Goal: Task Accomplishment & Management: Use online tool/utility

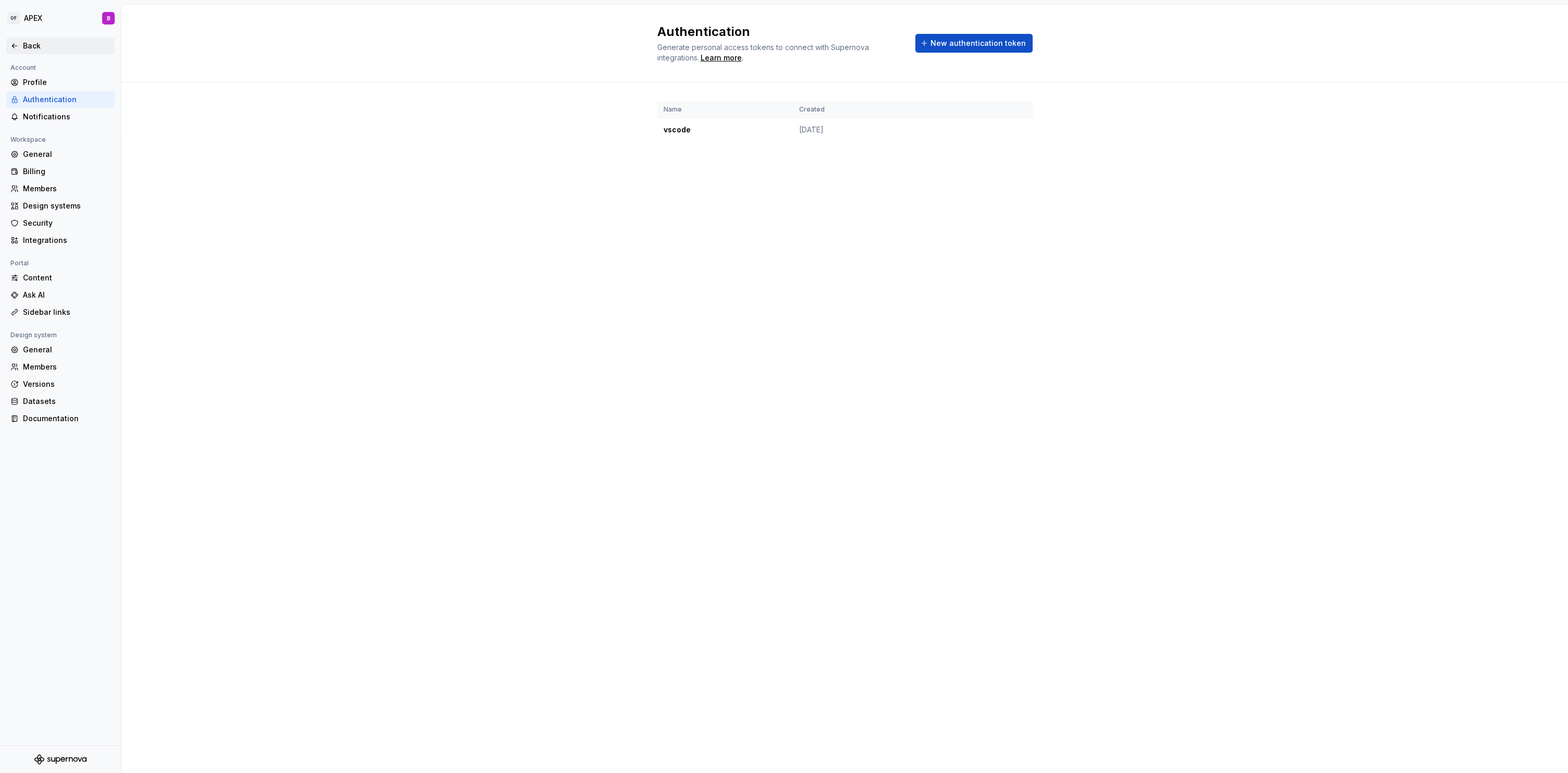
click at [29, 43] on div "Back" at bounding box center [67, 46] width 88 height 10
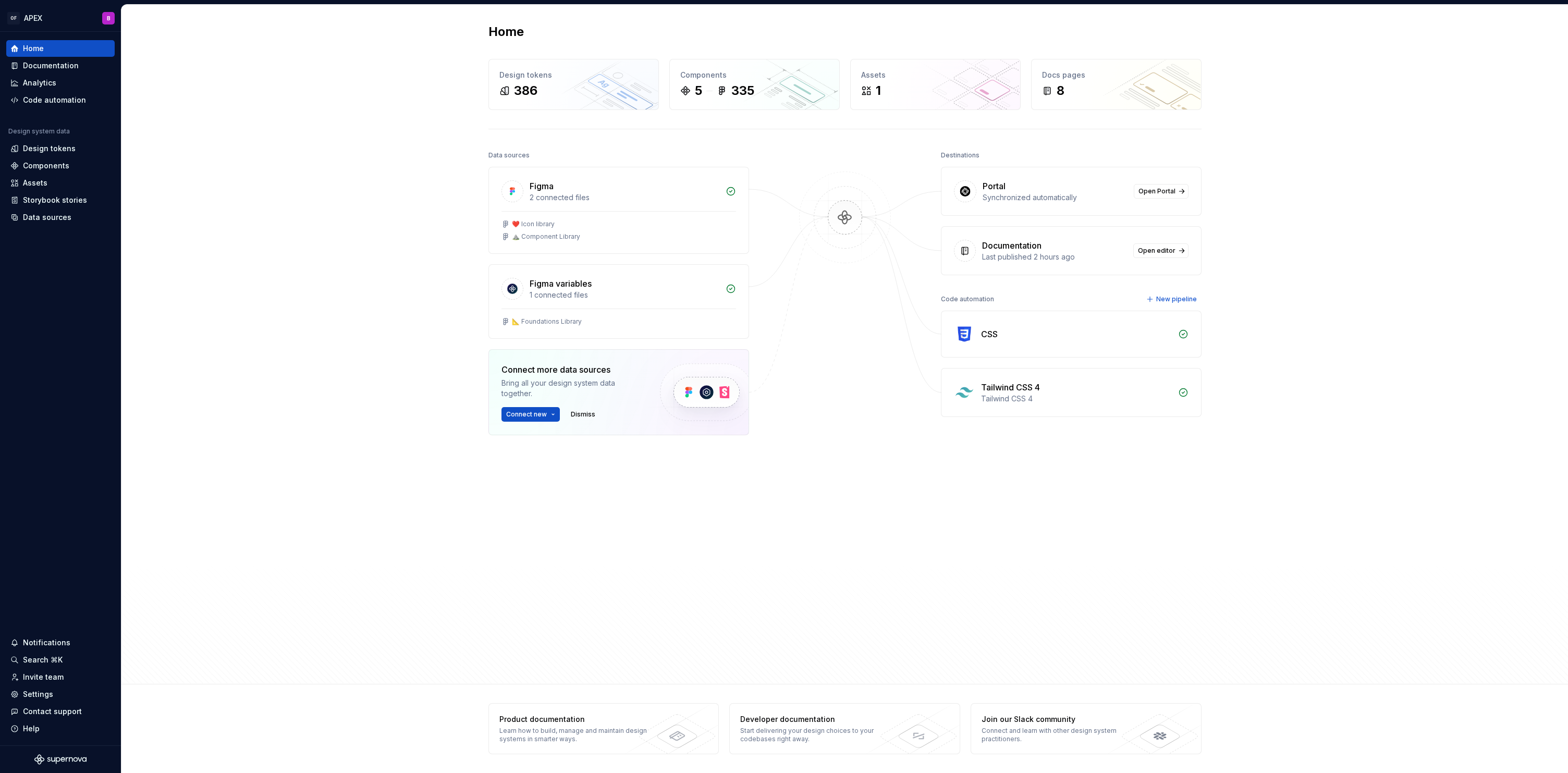
click at [370, 199] on div "Home Design tokens 386 Components 5 335 Assets 1 Docs pages 8 Data sources Figm…" at bounding box center [845, 345] width 1446 height 680
click at [1016, 386] on div "Tailwind CSS 4" at bounding box center [1010, 387] width 59 height 13
click at [992, 382] on div "Tailwind CSS 4" at bounding box center [1010, 387] width 59 height 13
click at [52, 102] on div "Code automation" at bounding box center [55, 100] width 63 height 10
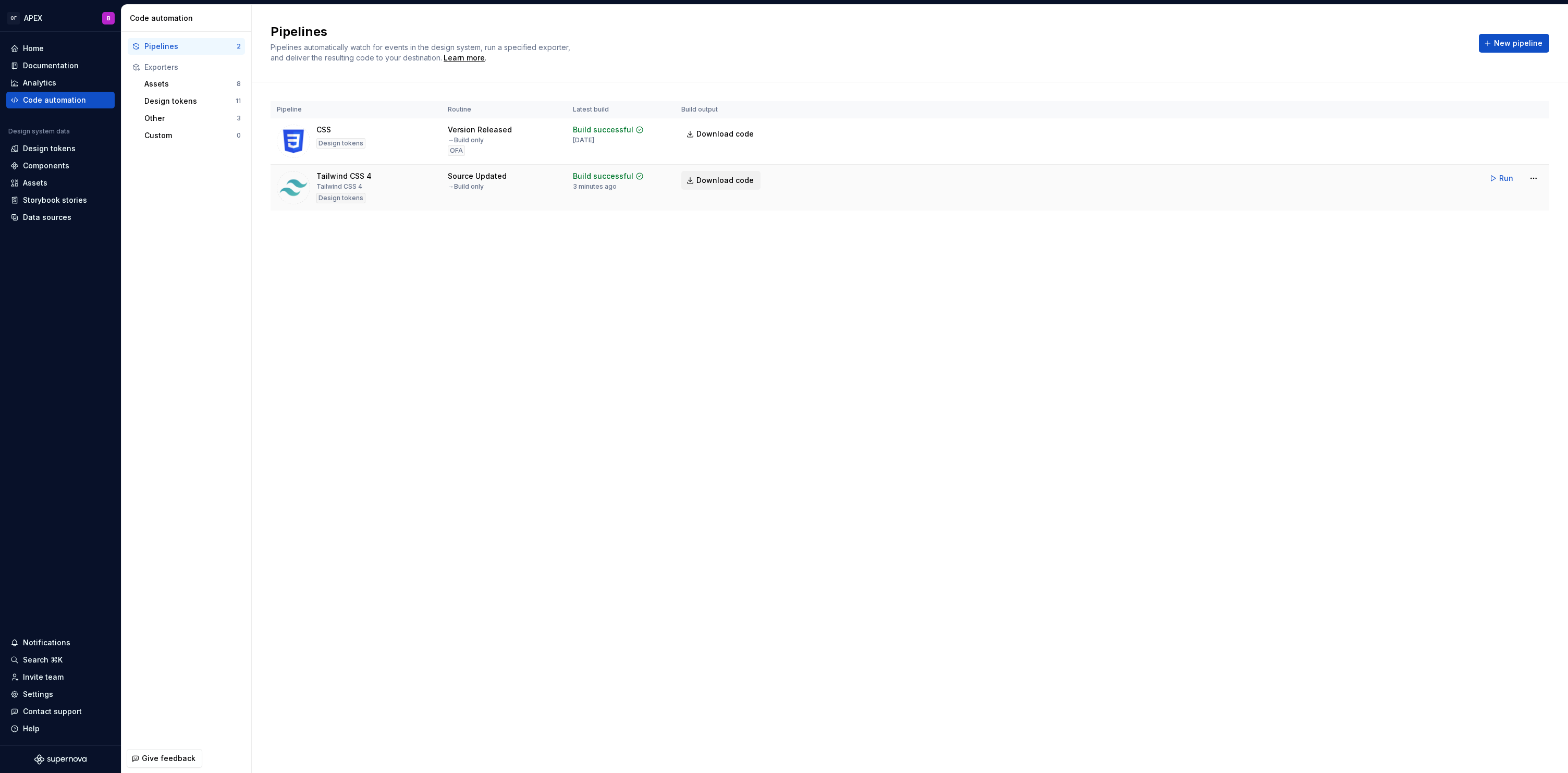
click at [738, 180] on span "Download code" at bounding box center [725, 180] width 57 height 10
click at [1536, 179] on html "OF APEX B Home Documentation Analytics Code automation Design system data Desig…" at bounding box center [784, 386] width 1568 height 773
click at [1513, 198] on div "Edit pipeline" at bounding box center [1520, 200] width 89 height 10
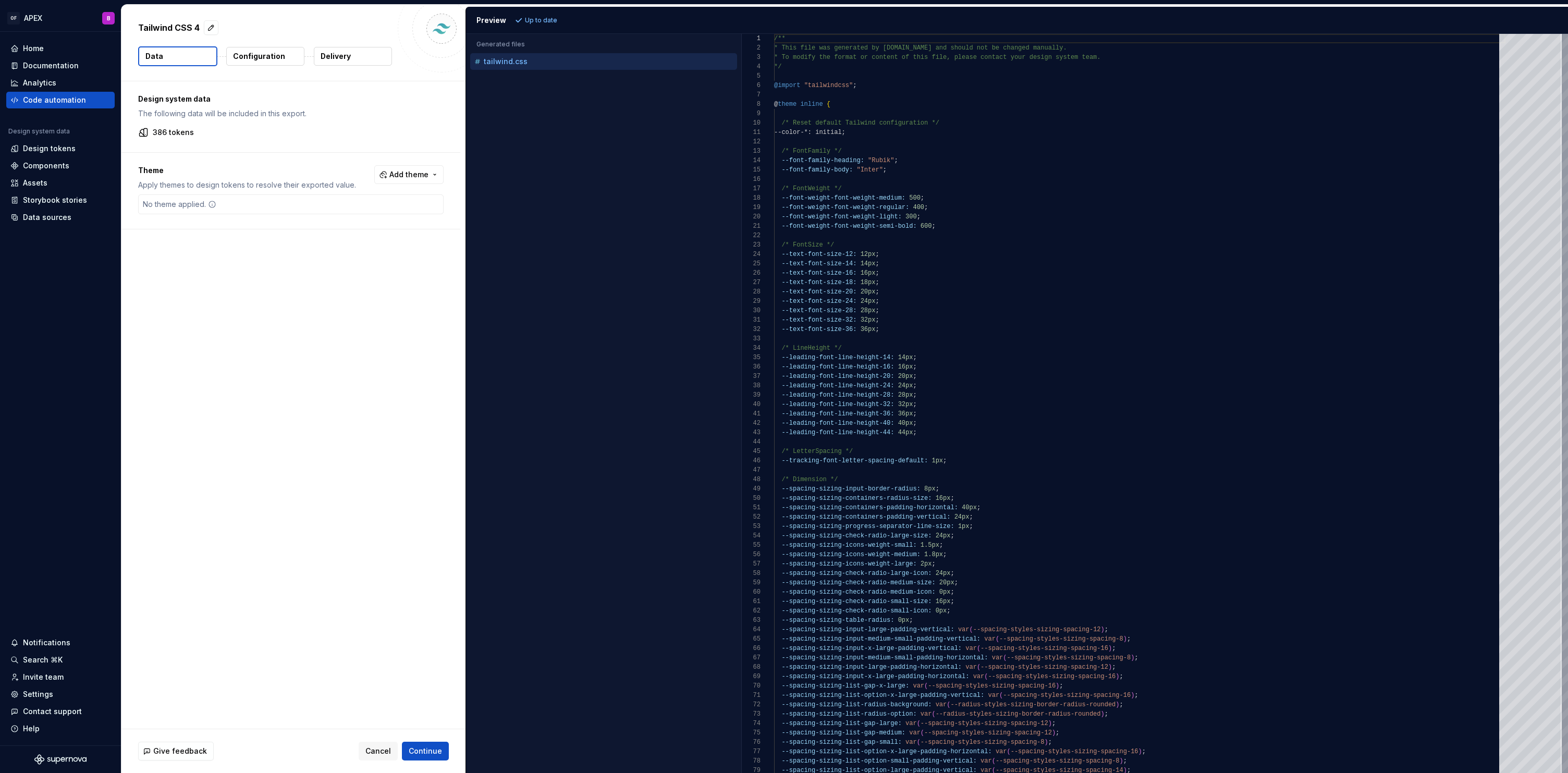
click at [256, 55] on p "Configuration" at bounding box center [259, 56] width 52 height 10
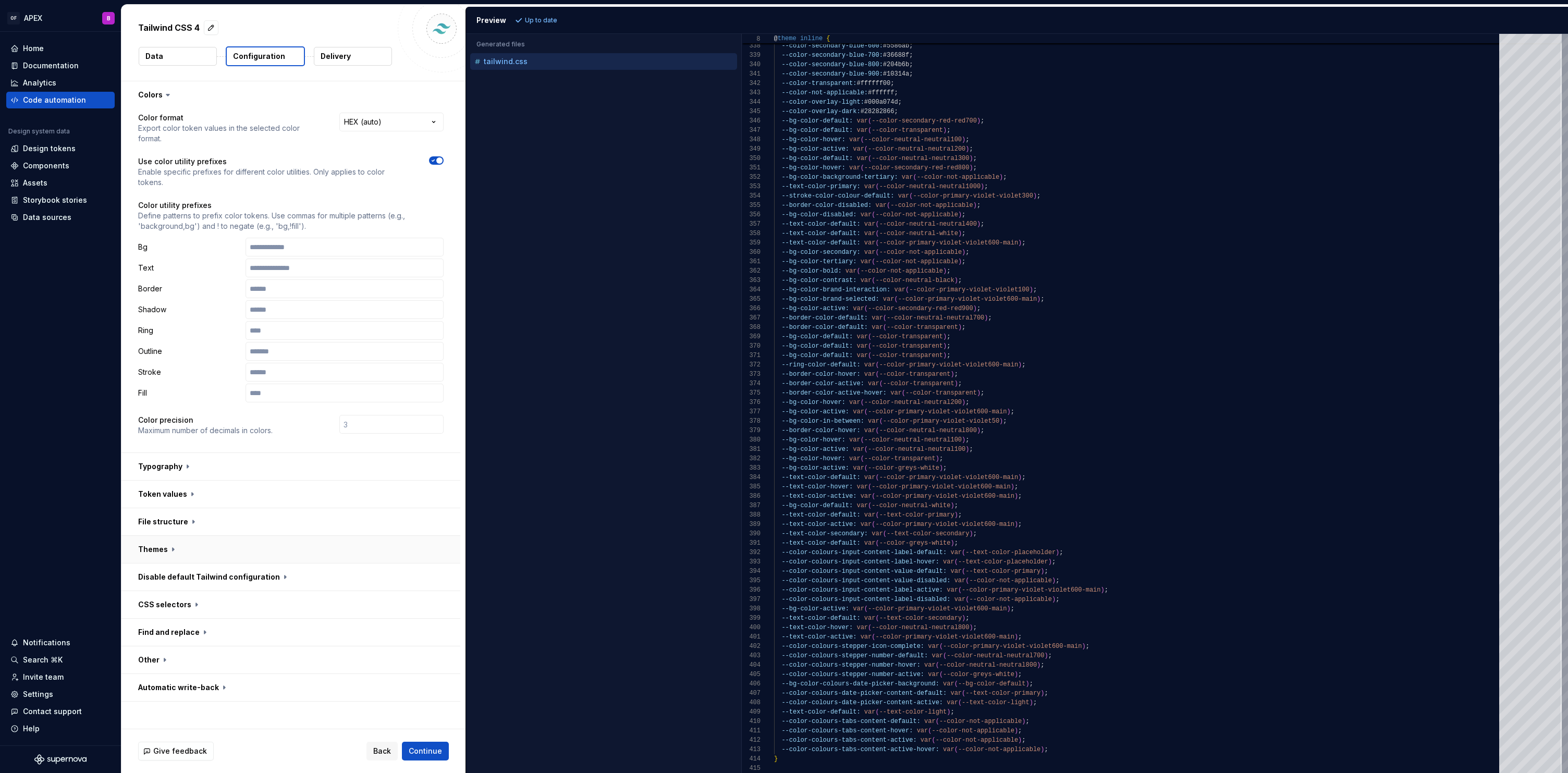
click at [170, 544] on button "button" at bounding box center [291, 549] width 339 height 27
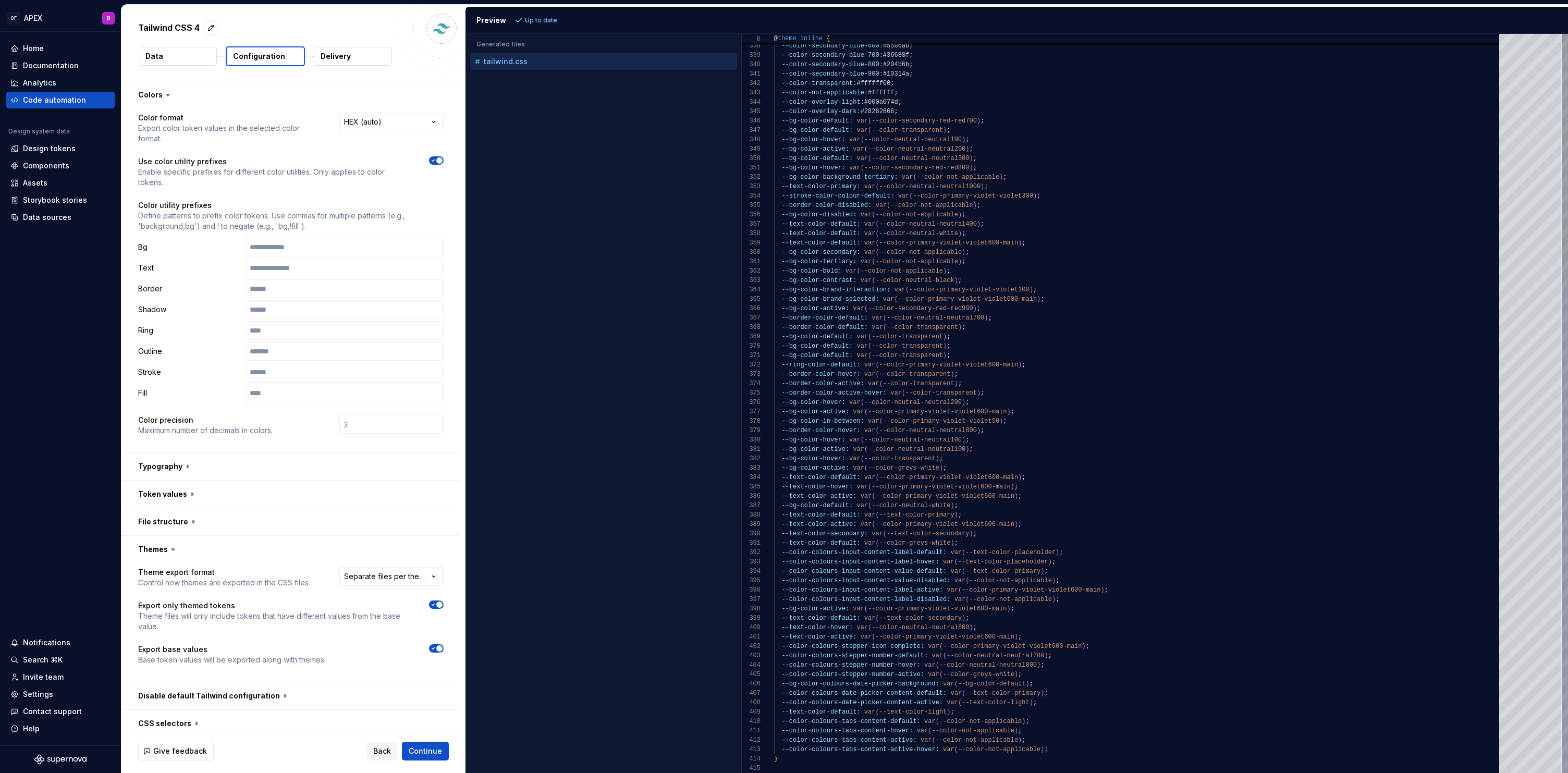
click at [169, 548] on icon at bounding box center [173, 549] width 10 height 10
click at [175, 551] on icon at bounding box center [173, 549] width 10 height 10
click at [172, 550] on icon at bounding box center [173, 549] width 10 height 10
click at [190, 60] on button "Data" at bounding box center [178, 56] width 78 height 19
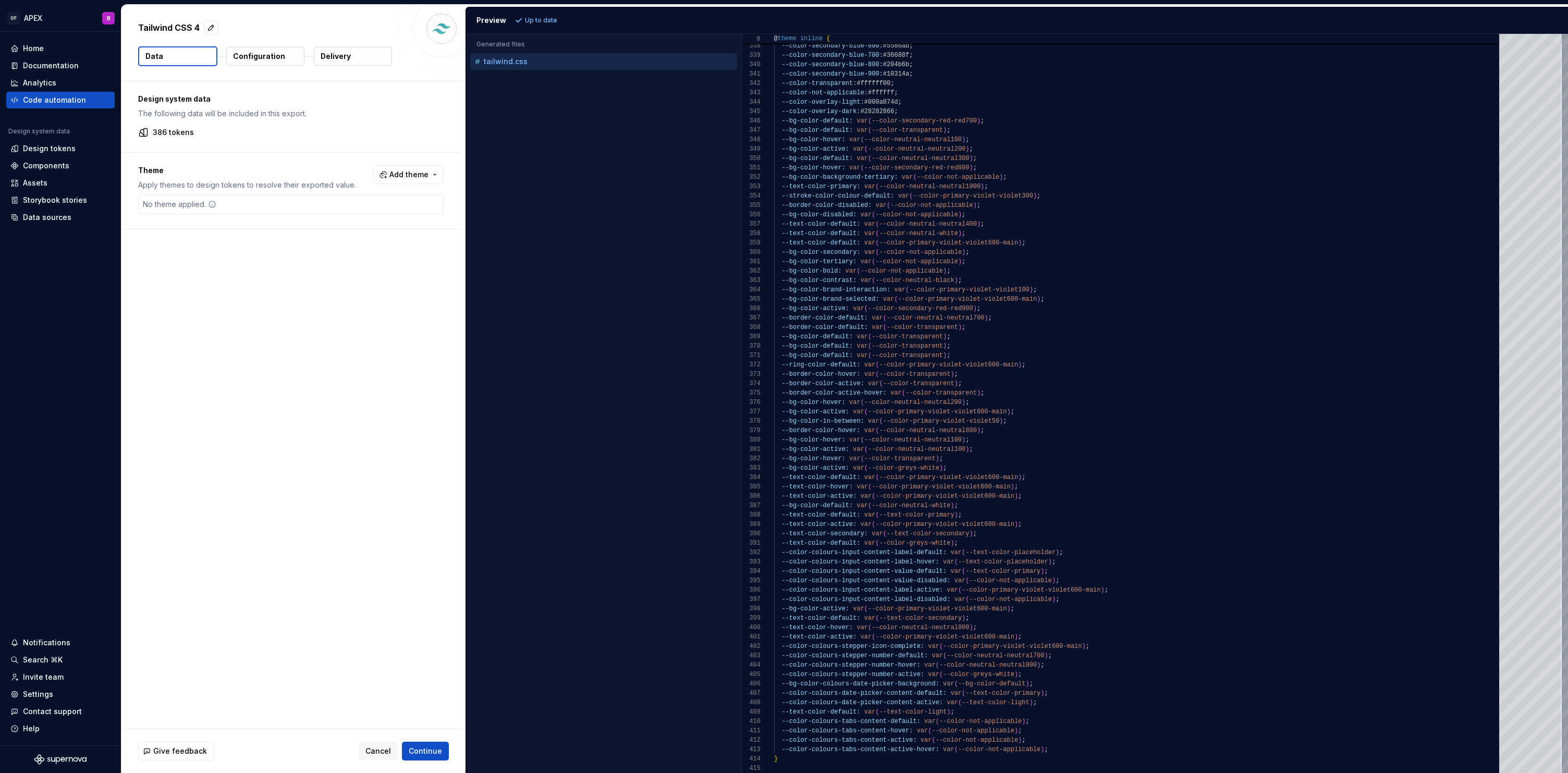
click at [282, 57] on button "Configuration" at bounding box center [265, 56] width 78 height 19
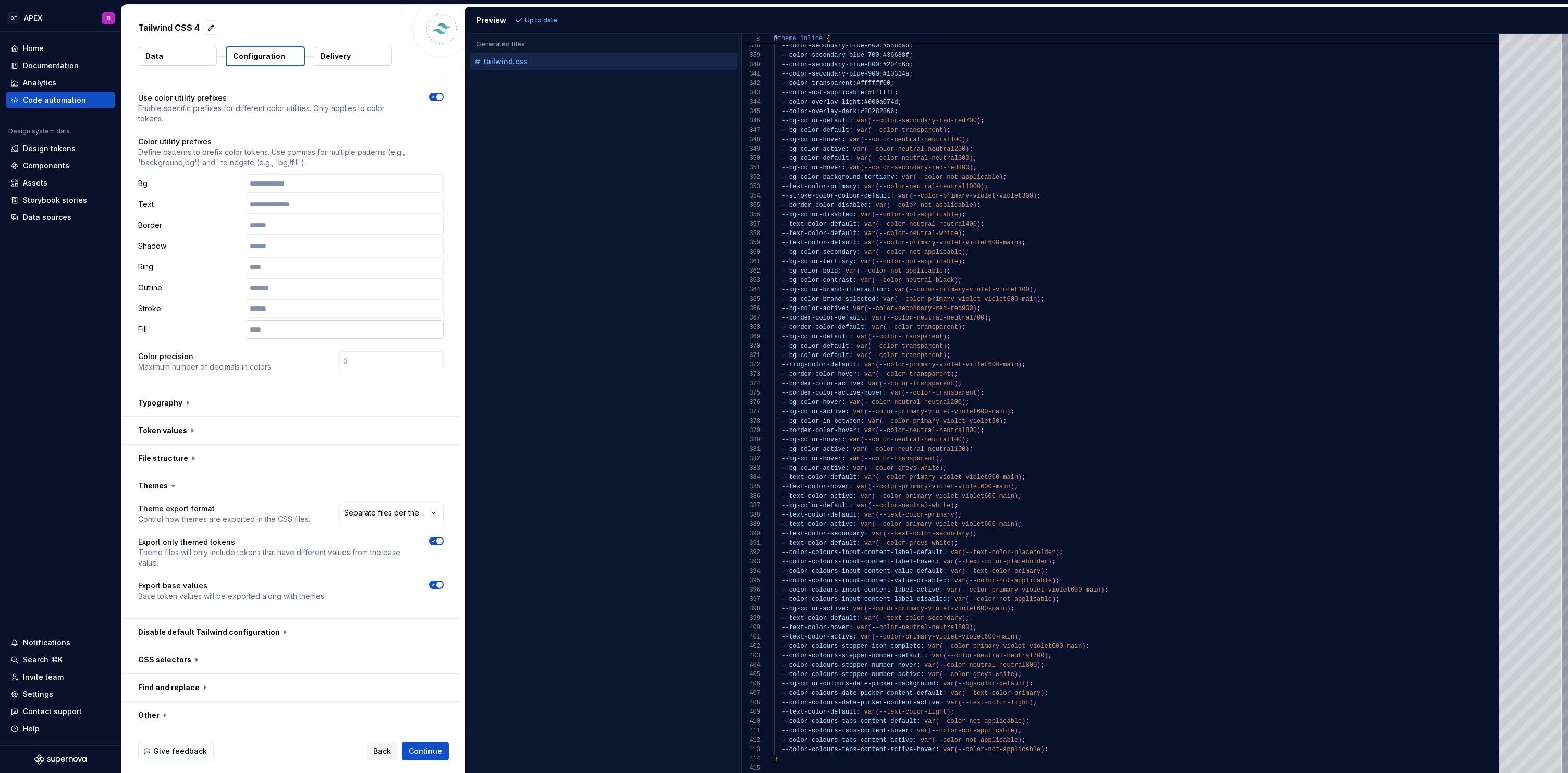
scroll to position [92, 0]
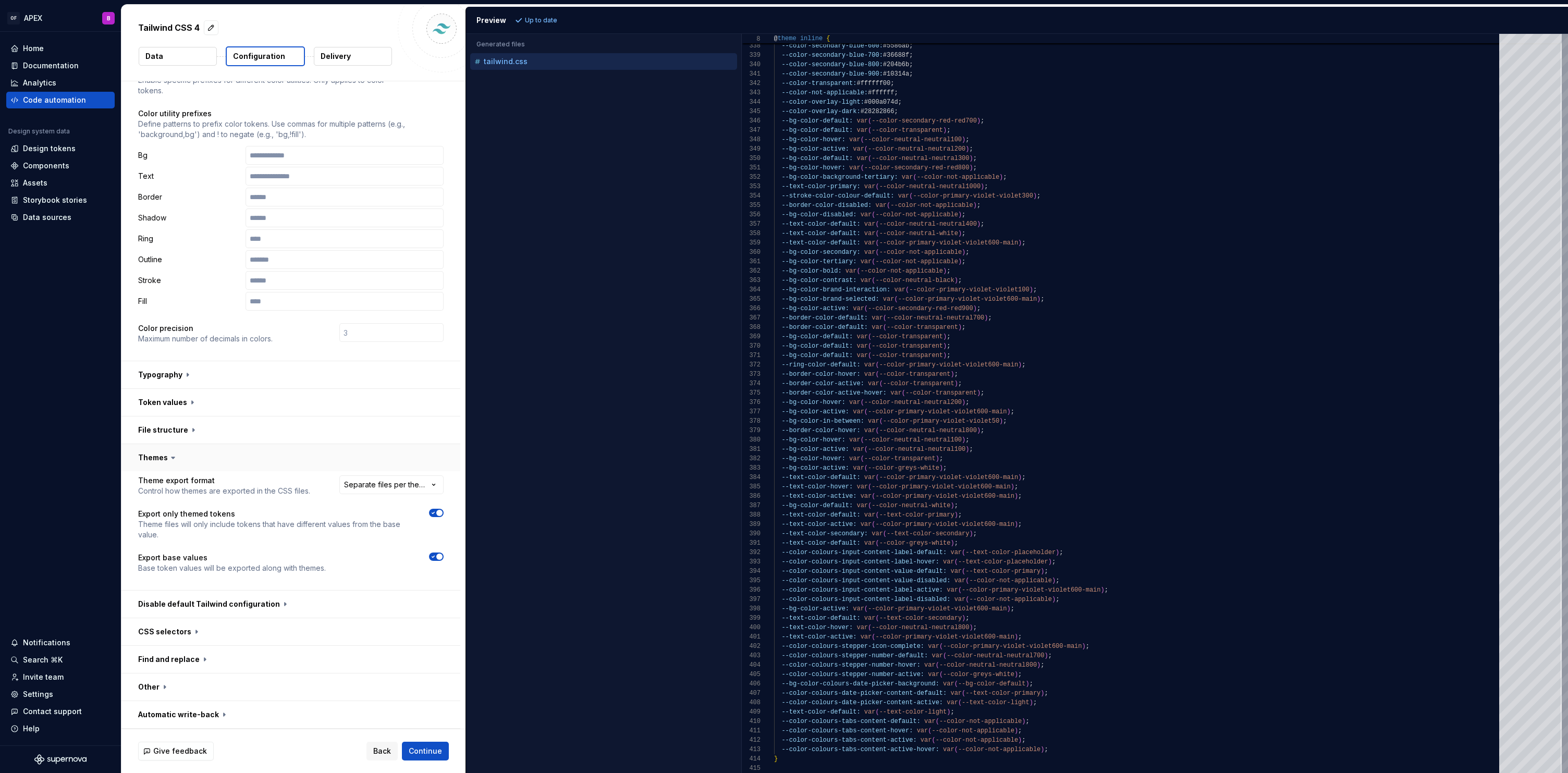
click at [165, 454] on button "button" at bounding box center [291, 458] width 339 height 27
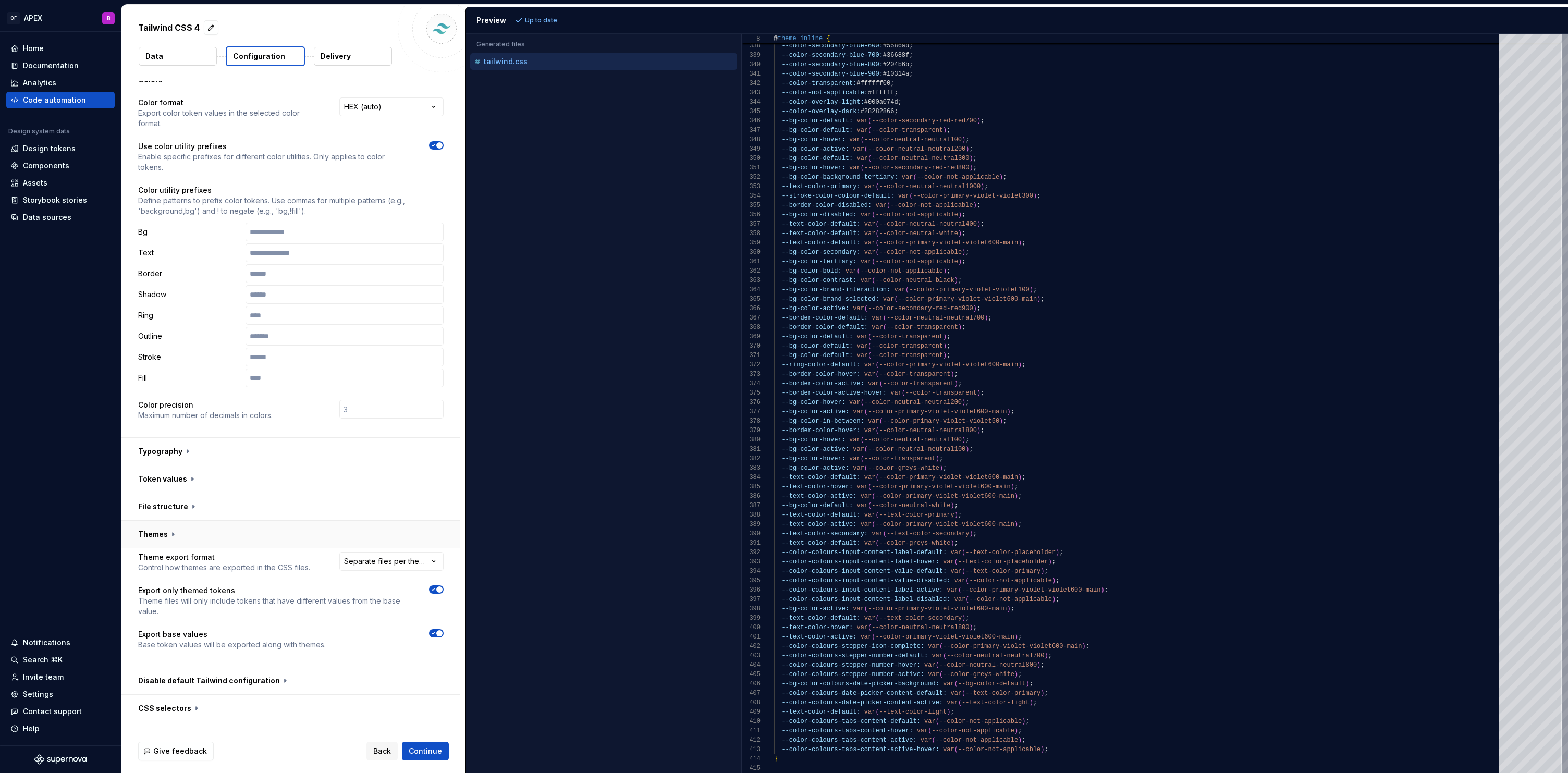
scroll to position [0, 0]
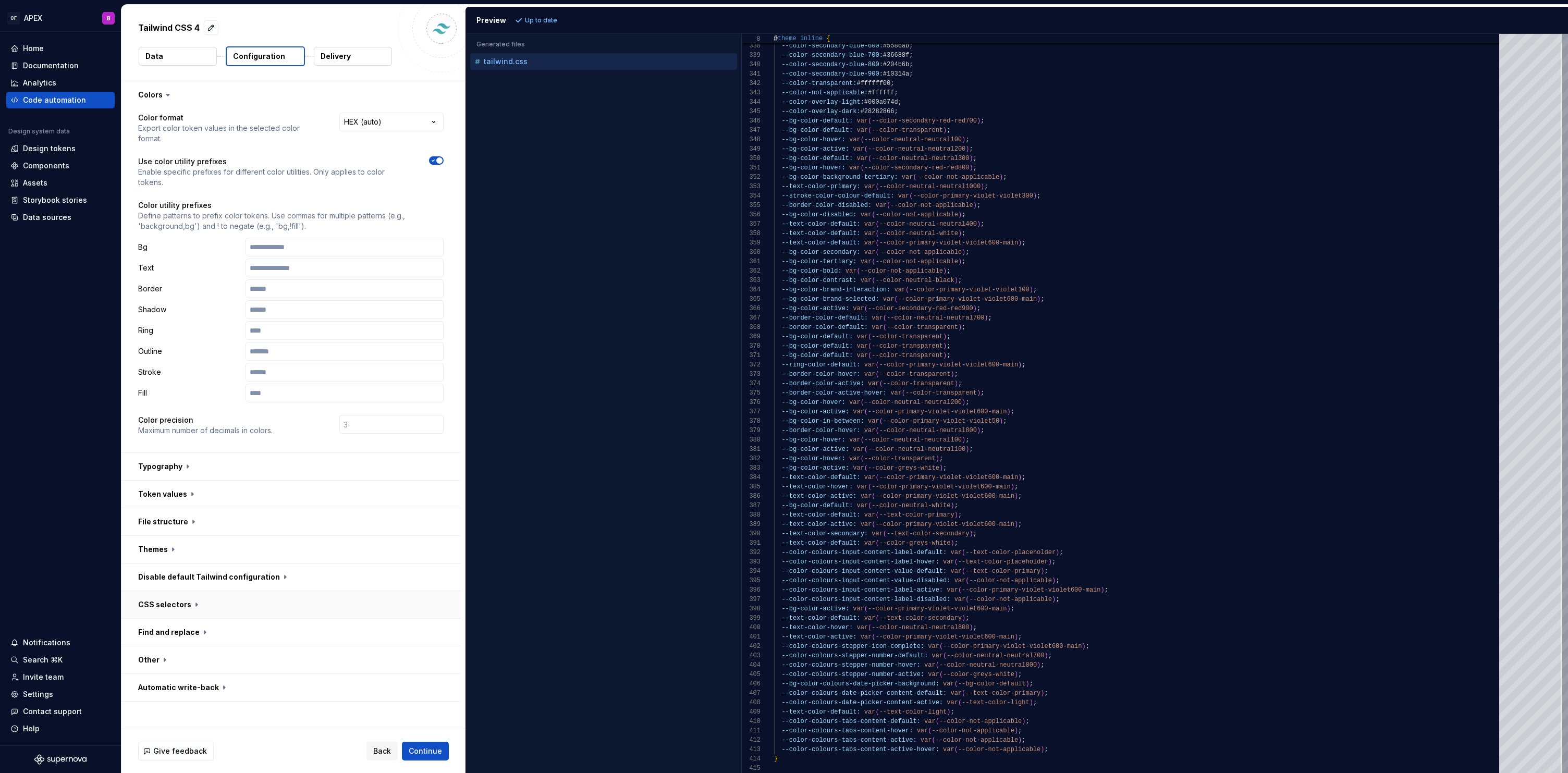
click at [173, 606] on button "button" at bounding box center [291, 604] width 339 height 27
click at [158, 651] on button "button" at bounding box center [291, 660] width 339 height 27
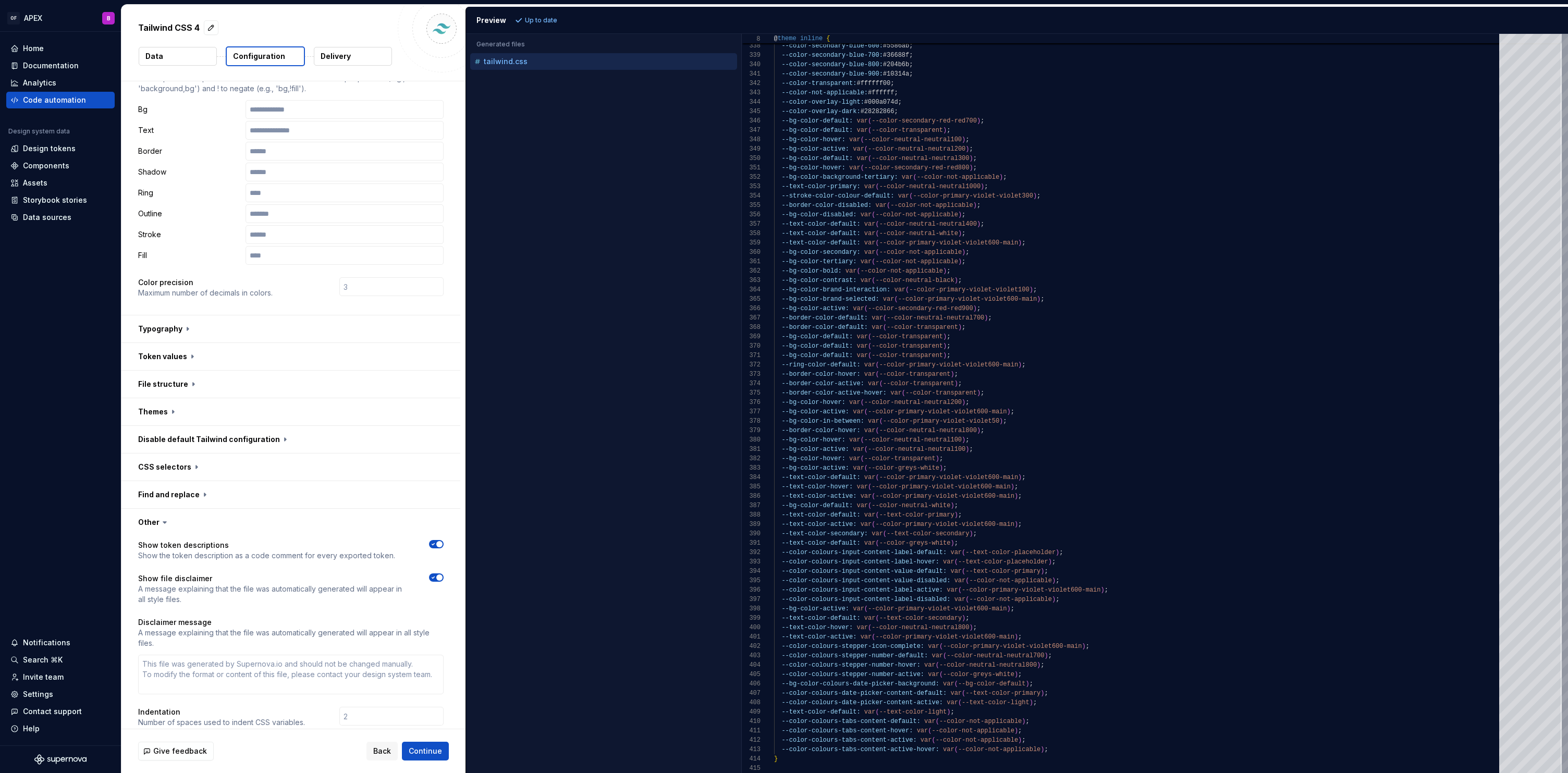
scroll to position [215, 0]
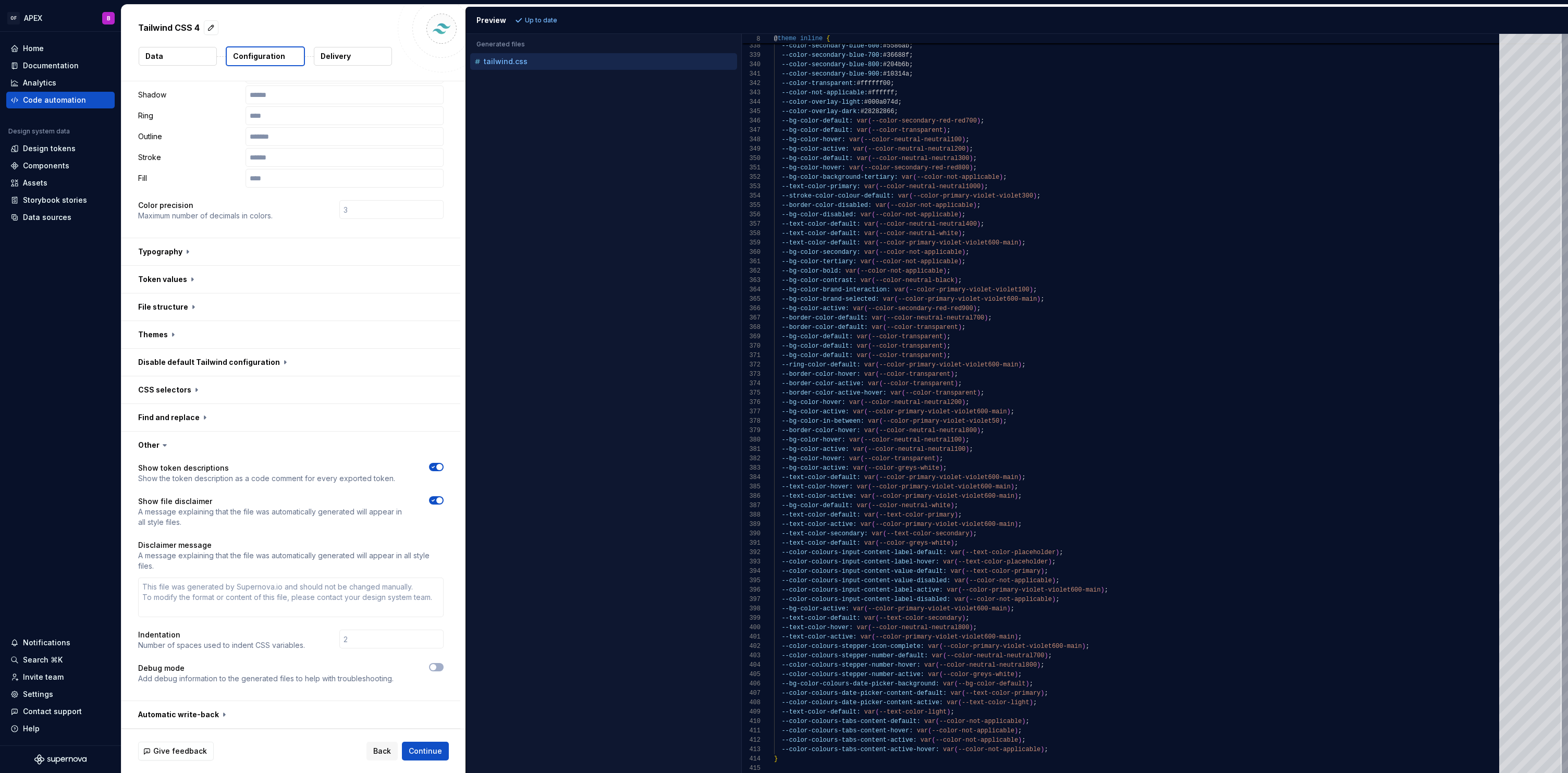
click at [162, 447] on icon at bounding box center [164, 445] width 10 height 10
click at [152, 446] on button "button" at bounding box center [291, 445] width 339 height 27
type textarea "*"
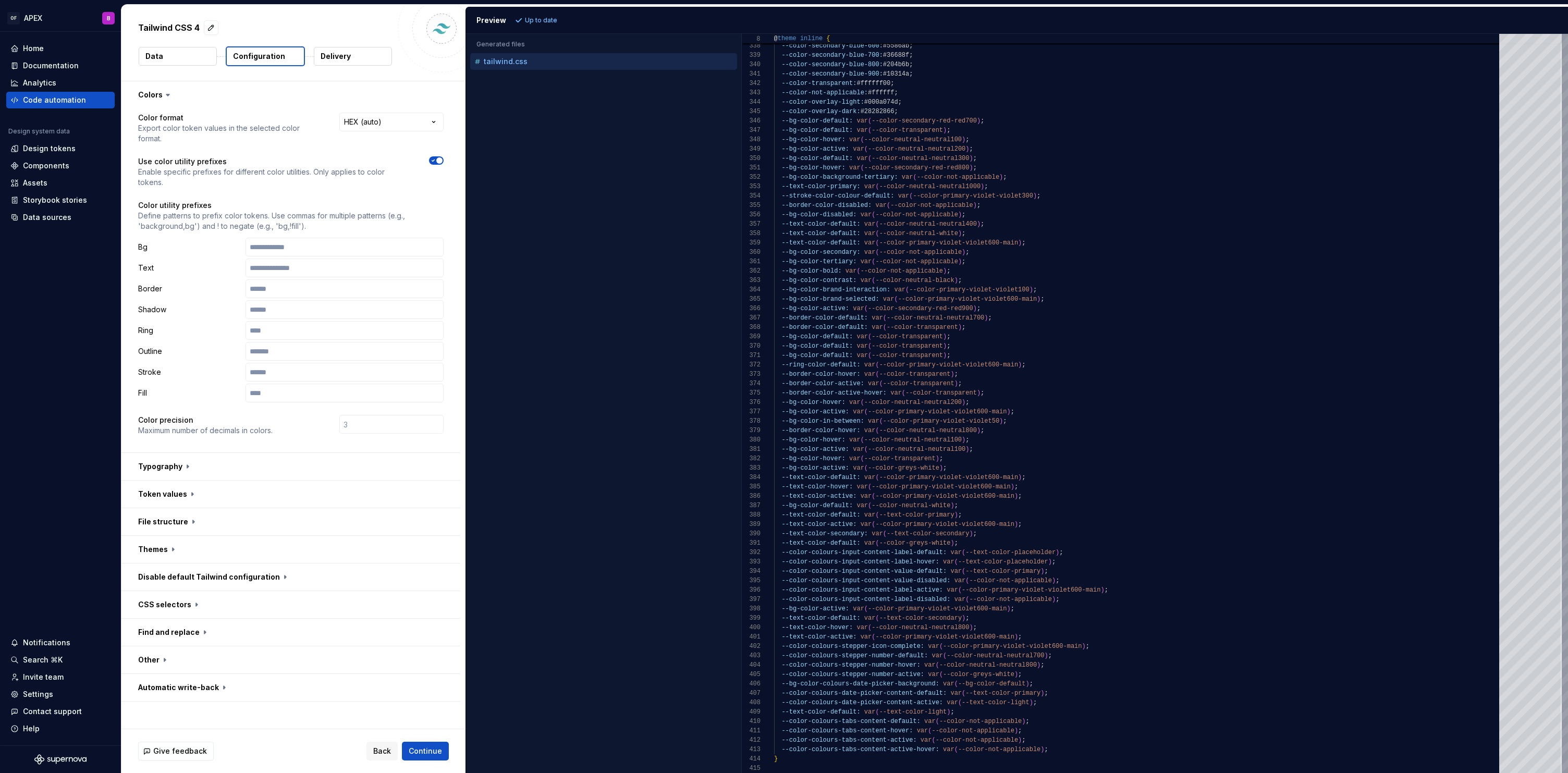
click at [341, 56] on p "Delivery" at bounding box center [336, 56] width 30 height 10
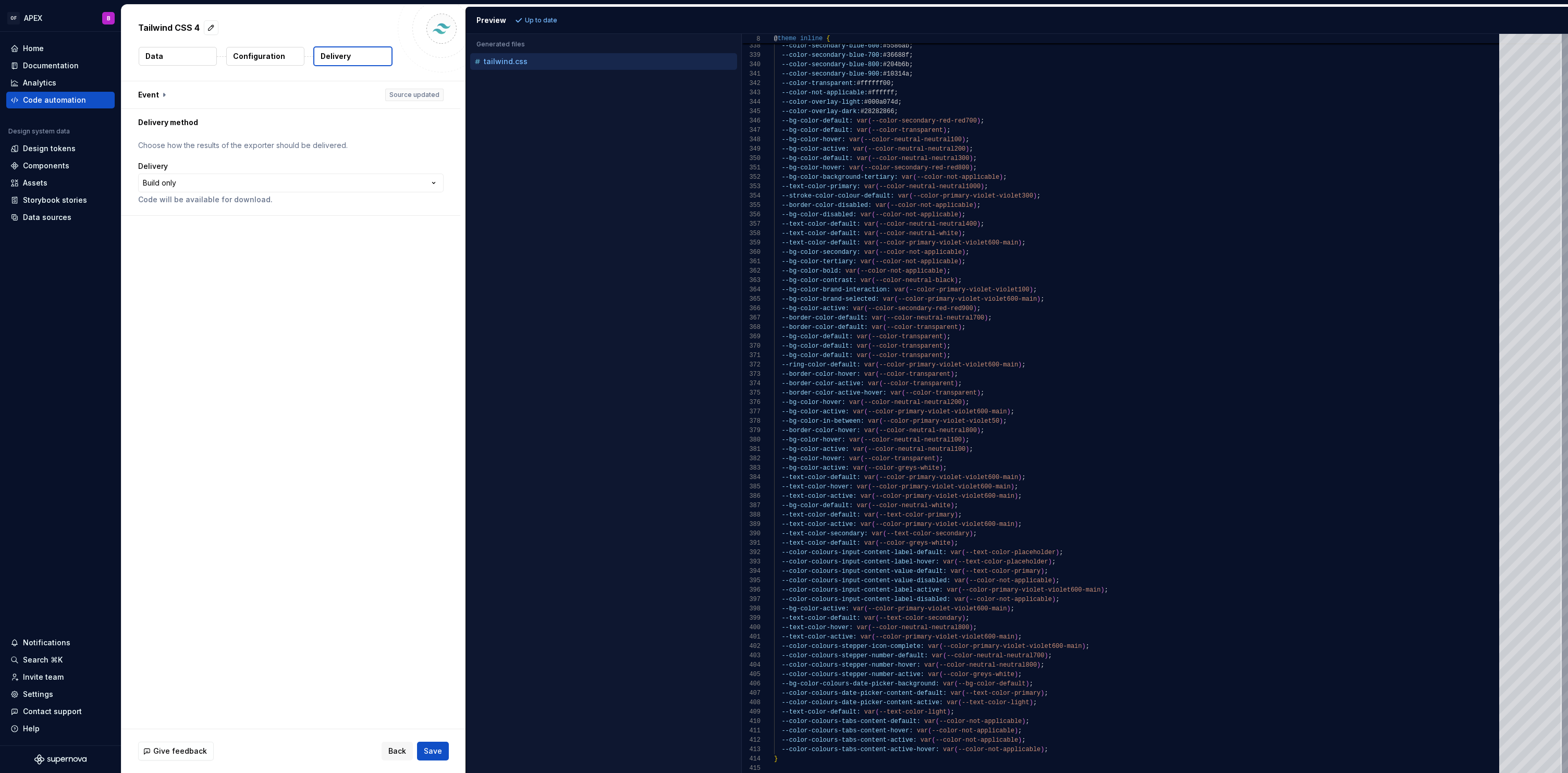
click at [270, 49] on button "Configuration" at bounding box center [265, 56] width 78 height 19
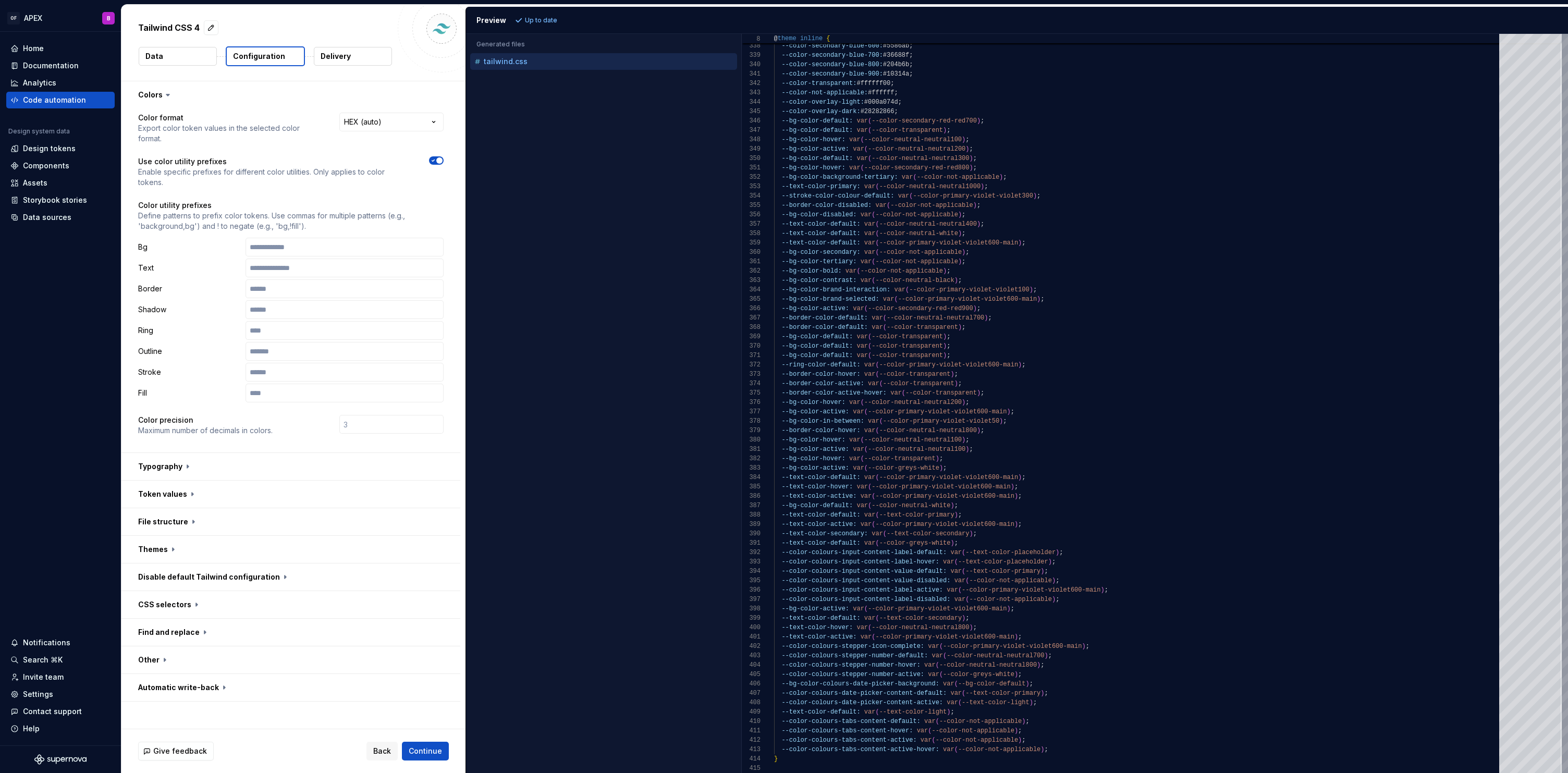
click at [162, 56] on button "Data" at bounding box center [178, 56] width 78 height 19
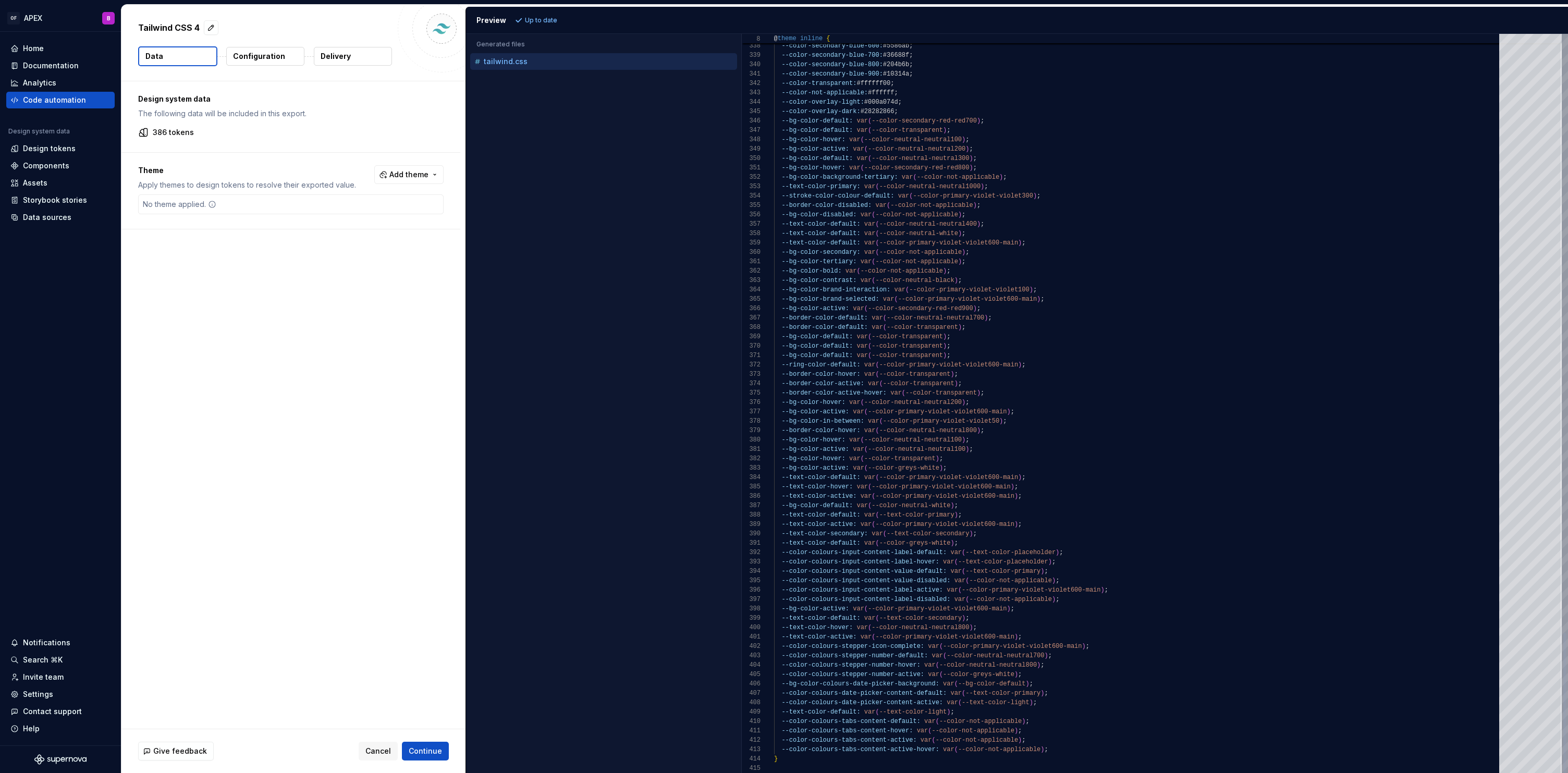
type textarea "**********"
click at [40, 100] on div "Code automation" at bounding box center [55, 100] width 63 height 10
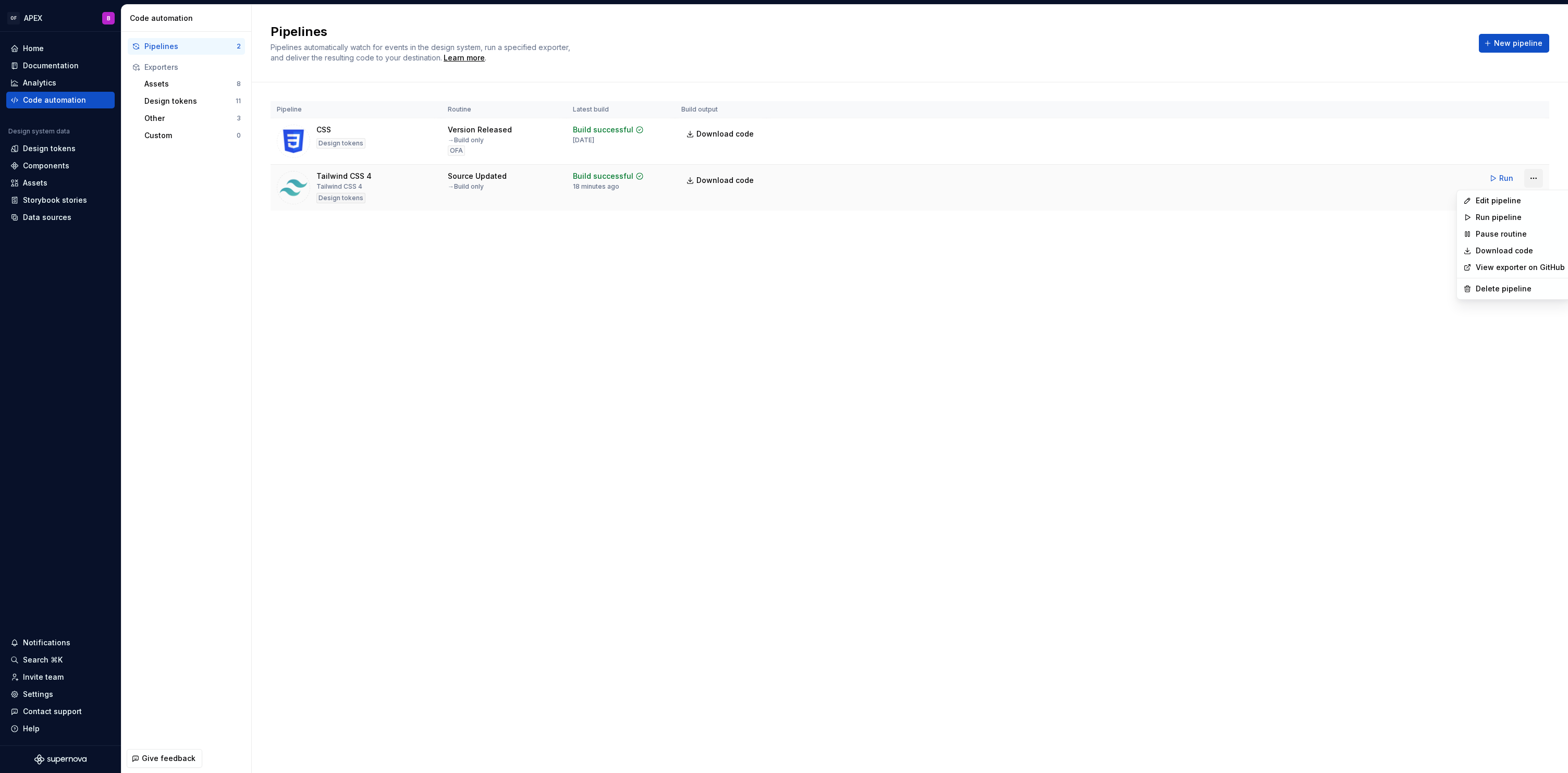
click at [1532, 177] on html "OF APEX B Home Documentation Analytics Code automation Design system data Desig…" at bounding box center [784, 386] width 1568 height 773
click at [1065, 484] on html "OF APEX B Home Documentation Analytics Code automation Design system data Desig…" at bounding box center [784, 386] width 1568 height 773
